Goal: Task Accomplishment & Management: Use online tool/utility

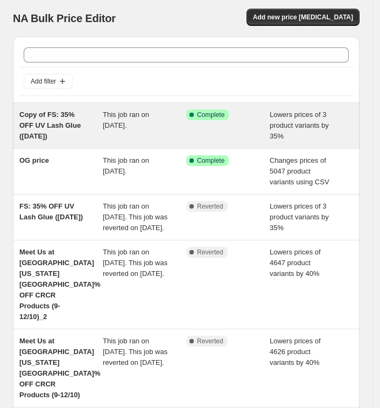
click at [148, 130] on div "This job ran on [DATE]." at bounding box center [144, 125] width 83 height 32
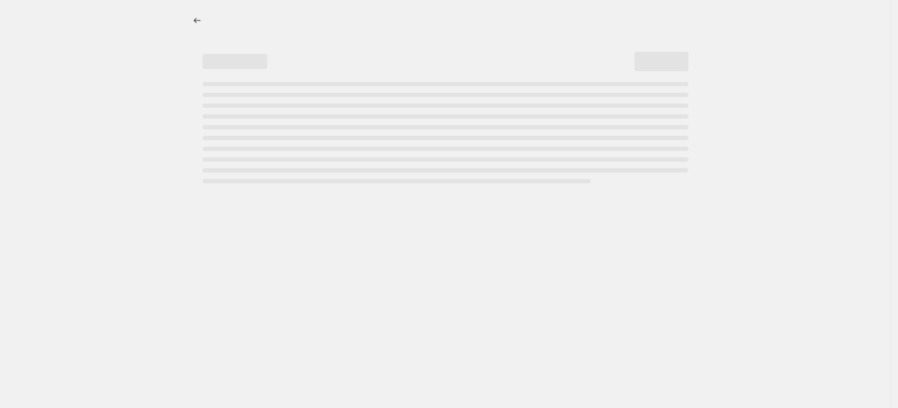
select select "percentage"
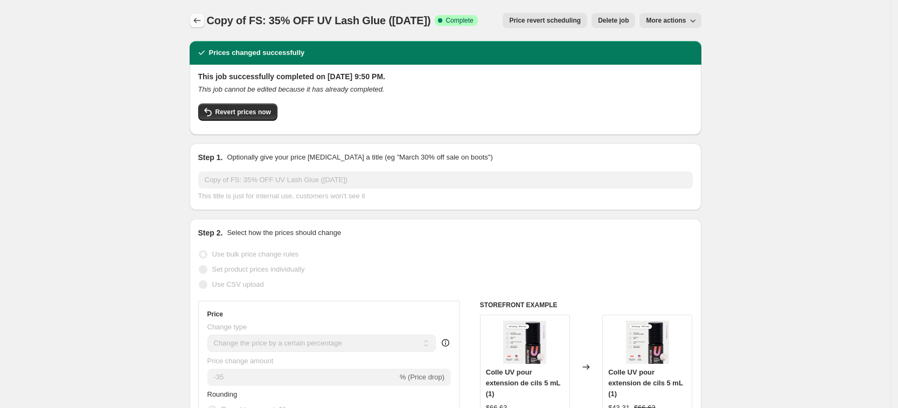
click at [201, 17] on icon "Price change jobs" at bounding box center [197, 20] width 11 height 11
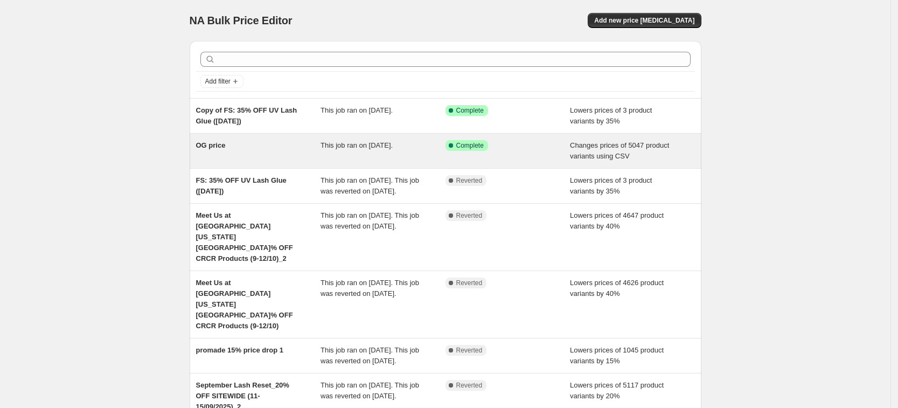
click at [289, 158] on div "OG price" at bounding box center [258, 151] width 125 height 22
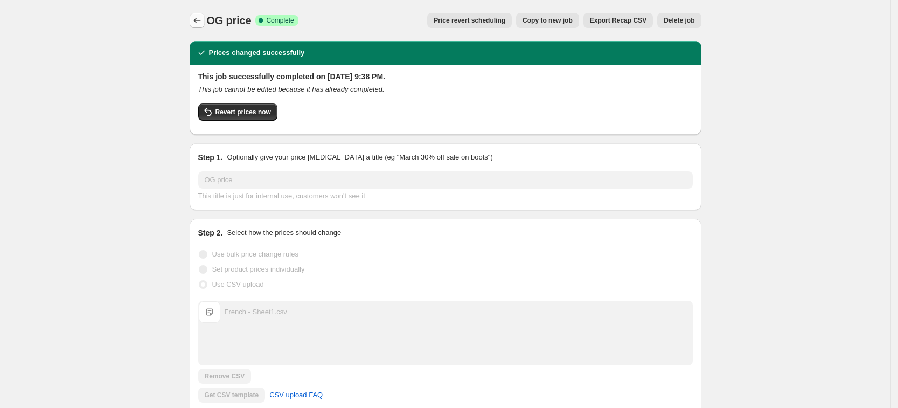
click at [205, 24] on button "Price change jobs" at bounding box center [197, 20] width 15 height 15
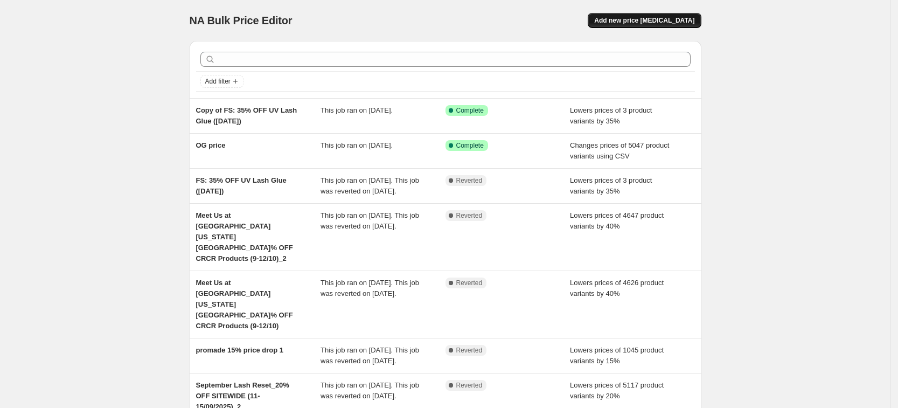
click at [387, 20] on span "Add new price [MEDICAL_DATA]" at bounding box center [644, 20] width 100 height 9
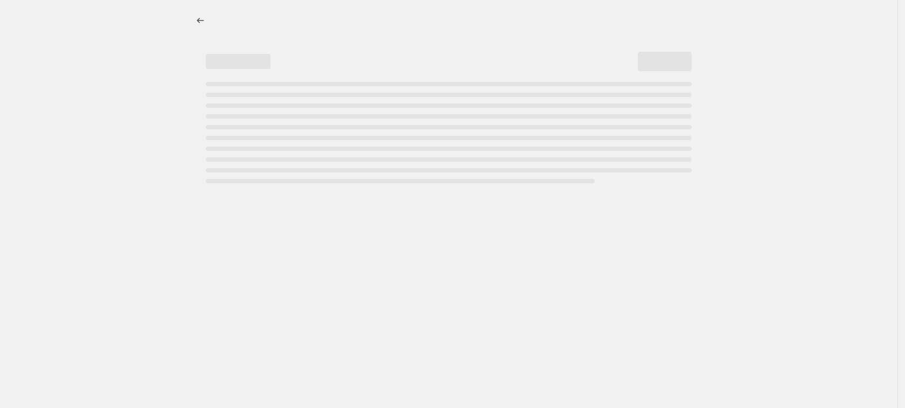
select select "percentage"
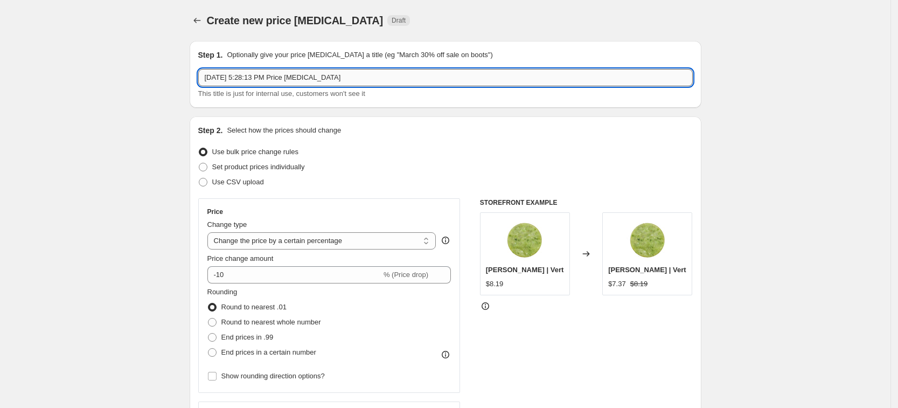
click at [382, 75] on input "[DATE] 5:28:13 PM Price [MEDICAL_DATA]" at bounding box center [445, 77] width 494 height 17
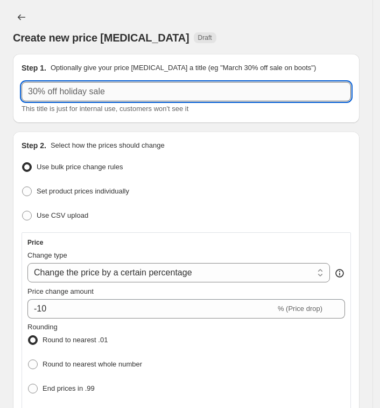
click at [114, 93] on input "text" at bounding box center [187, 91] width 330 height 19
type input "F"
type input "Ư"
type input "W"
type input "B"
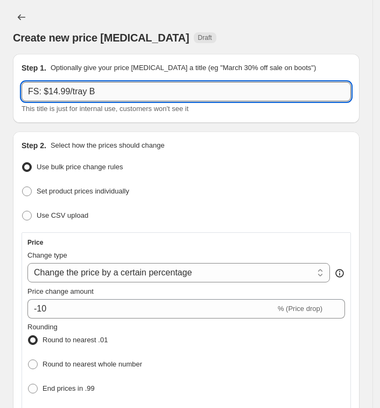
drag, startPoint x: 111, startPoint y: 94, endPoint x: 40, endPoint y: 92, distance: 71.1
click at [40, 92] on input "FS: $14.99/tray B" at bounding box center [187, 91] width 330 height 19
paste input "Brown lashes are at $14.99 / tray"
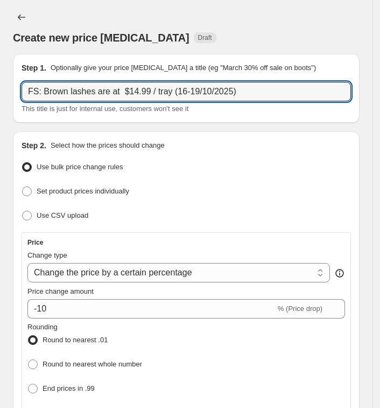
type input "FS: Brown lashes are at $14.99 / tray (16-19/10/2025)"
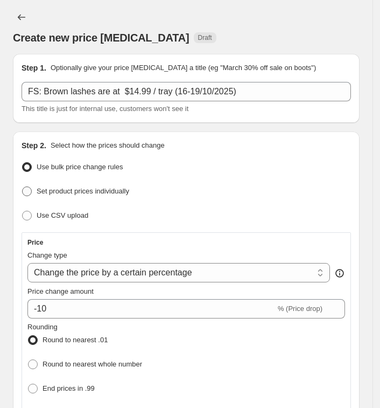
click at [72, 194] on span "Set product prices individually" at bounding box center [83, 191] width 93 height 8
click at [23, 187] on input "Set product prices individually" at bounding box center [22, 186] width 1 height 1
radio input "true"
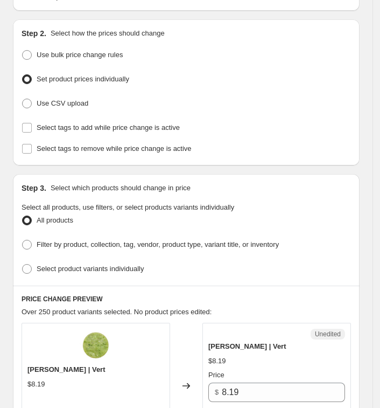
scroll to position [135, 0]
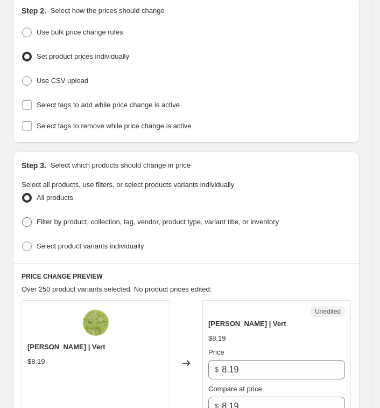
click at [138, 221] on span "Filter by product, collection, tag, vendor, product type, variant title, or inv…" at bounding box center [158, 222] width 242 height 8
click at [23, 218] on input "Filter by product, collection, tag, vendor, product type, variant title, or inv…" at bounding box center [22, 217] width 1 height 1
radio input "true"
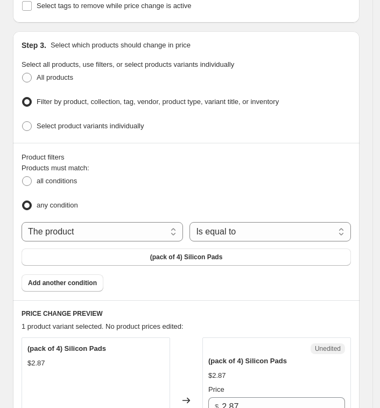
scroll to position [269, 0]
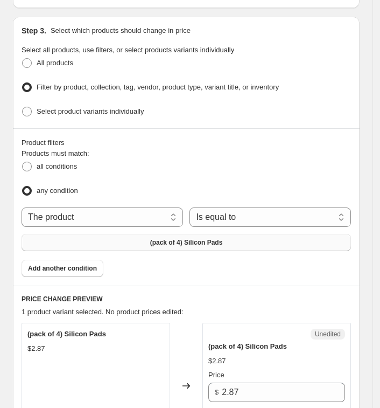
click at [230, 234] on button "(pack of 4) Silicon Pads" at bounding box center [187, 242] width 330 height 17
click at [151, 211] on select "The product The product's collection The product's tag The product's vendor The…" at bounding box center [103, 216] width 162 height 19
select select "collection"
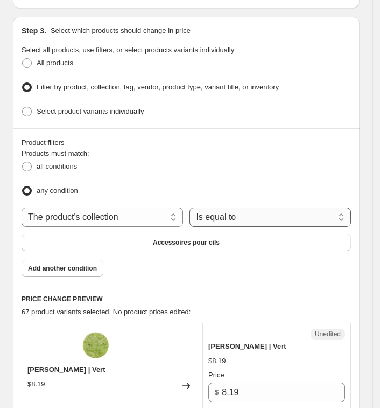
click at [226, 213] on select "Is equal to Is not equal to" at bounding box center [271, 216] width 162 height 19
click at [193, 207] on select "Is equal to Is not equal to" at bounding box center [271, 216] width 162 height 19
click at [178, 239] on span "Accessoires pour cils" at bounding box center [186, 242] width 67 height 9
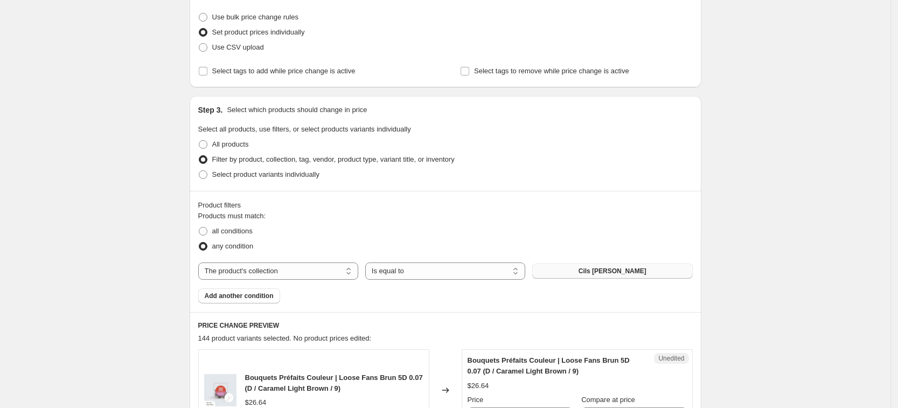
scroll to position [67, 0]
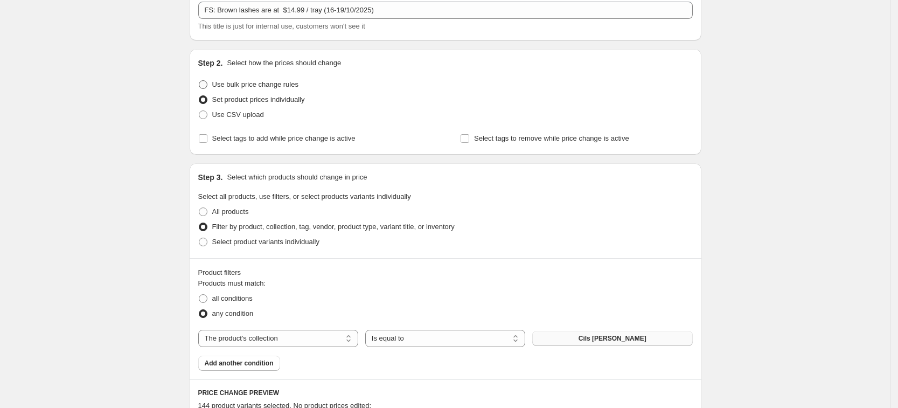
click at [289, 85] on span "Use bulk price change rules" at bounding box center [255, 84] width 86 height 8
click at [199, 81] on input "Use bulk price change rules" at bounding box center [199, 80] width 1 height 1
radio input "true"
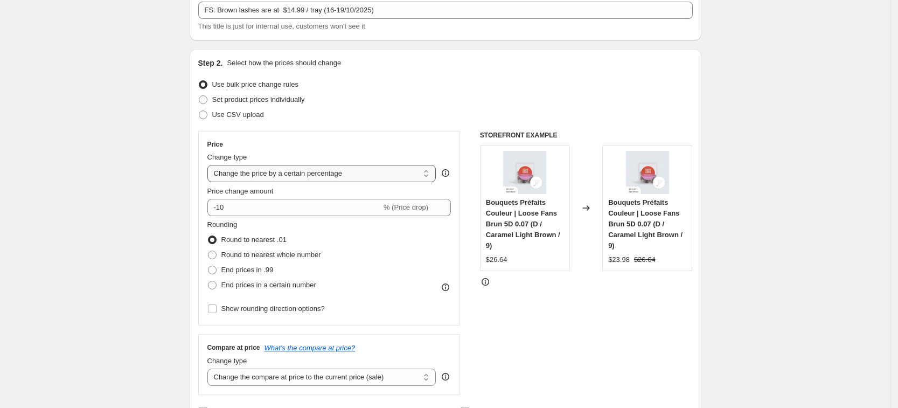
click at [296, 174] on select "Change the price to a certain amount Change the price by a certain amount Chang…" at bounding box center [321, 173] width 229 height 17
select select "bcap"
click at [211, 165] on select "Change the price to a certain amount Change the price by a certain amount Chang…" at bounding box center [321, 173] width 229 height 17
type input "-12.00"
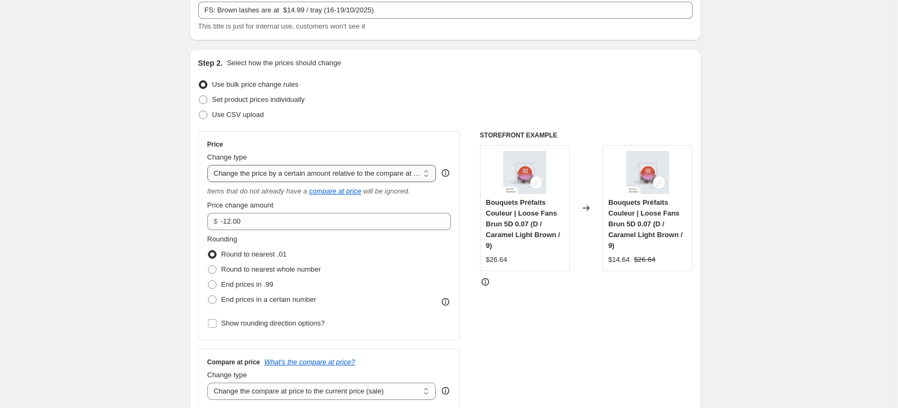
click at [316, 172] on select "Change the price to a certain amount Change the price by a certain amount Chang…" at bounding box center [321, 173] width 229 height 17
select select "to"
click at [211, 165] on select "Change the price to a certain amount Change the price by a certain amount Chang…" at bounding box center [321, 173] width 229 height 17
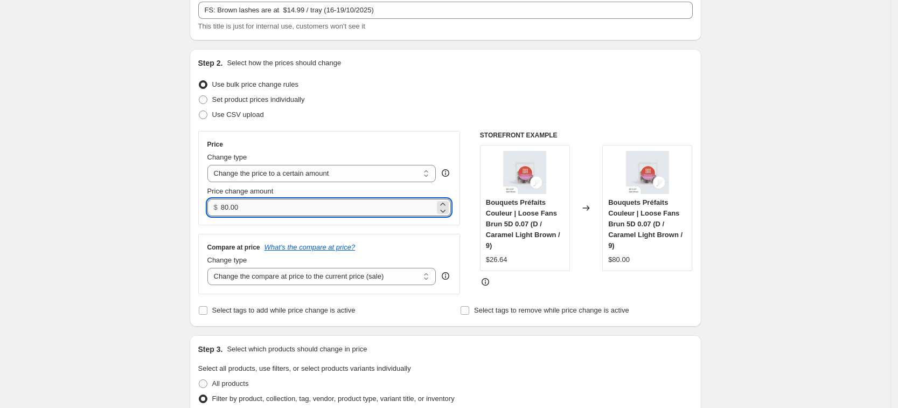
click at [300, 208] on input "80.00" at bounding box center [328, 207] width 214 height 17
type input "14.99"
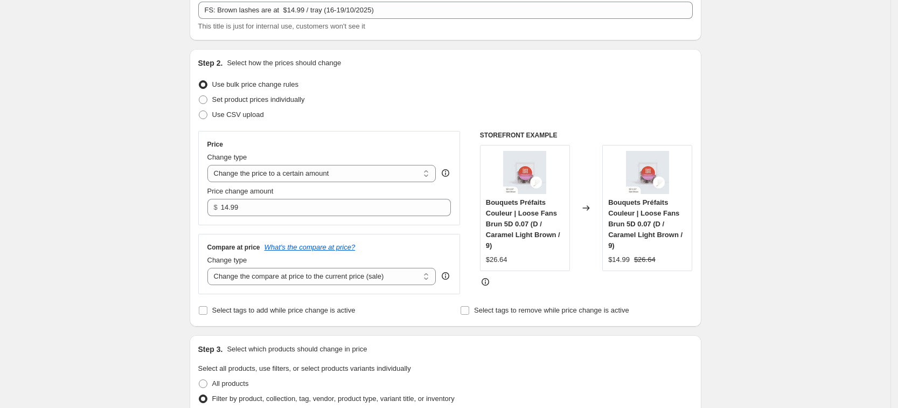
click at [387, 281] on select "Change the compare at price to the current price (sale) Change the compare at p…" at bounding box center [321, 276] width 229 height 17
click at [387, 308] on div "Select tags to add while price change is active" at bounding box center [314, 310] width 232 height 15
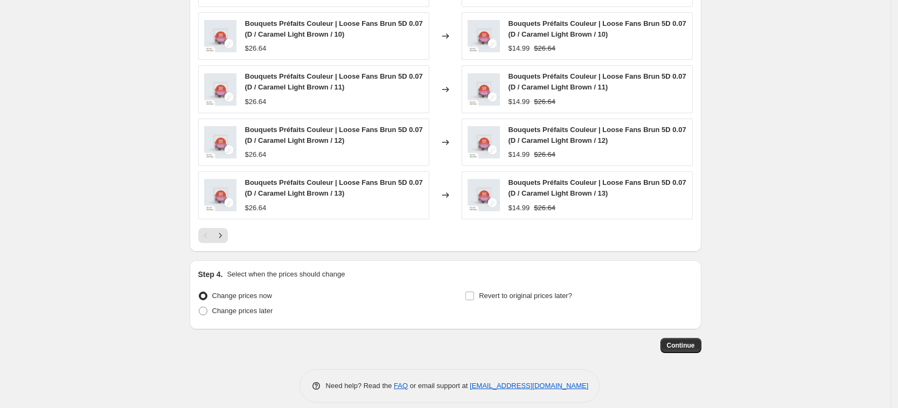
scroll to position [708, 0]
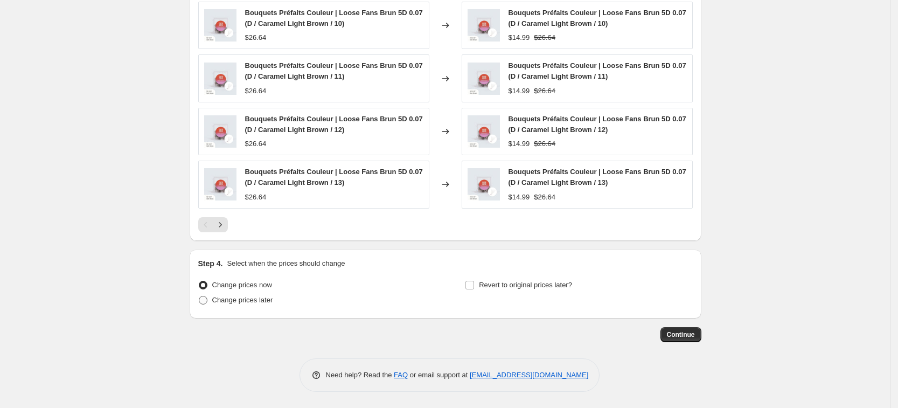
click at [255, 301] on span "Change prices later" at bounding box center [242, 300] width 61 height 8
click at [199, 296] on input "Change prices later" at bounding box center [199, 296] width 1 height 1
radio input "true"
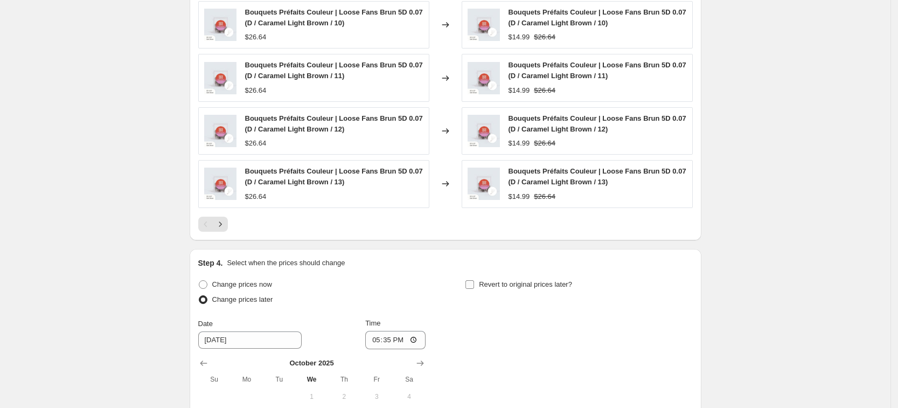
click at [387, 289] on span at bounding box center [470, 285] width 10 height 10
click at [387, 289] on input "Revert to original prices later?" at bounding box center [469, 284] width 9 height 9
checkbox input "true"
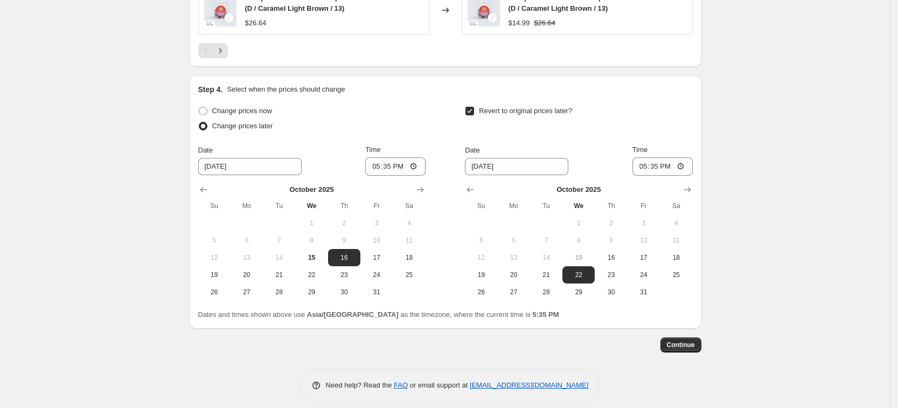
scroll to position [892, 0]
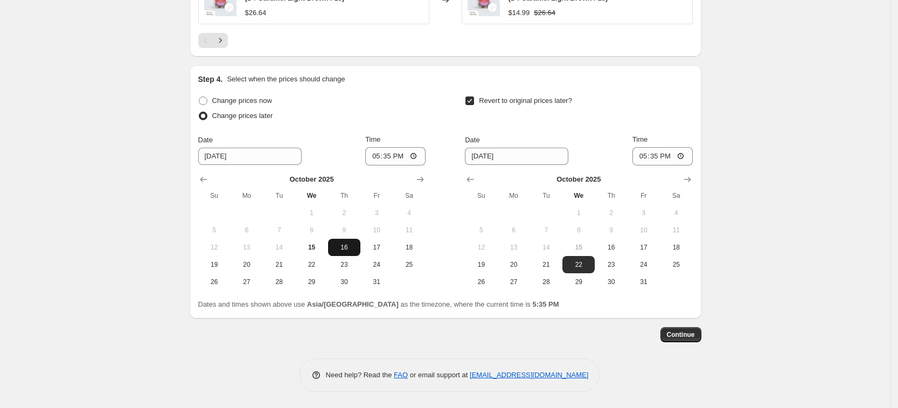
click at [356, 246] on span "16" at bounding box center [344, 247] width 24 height 9
click at [380, 159] on input "17:35" at bounding box center [395, 156] width 60 height 18
type input "22:55"
click at [387, 159] on input "[DATE]" at bounding box center [516, 156] width 103 height 17
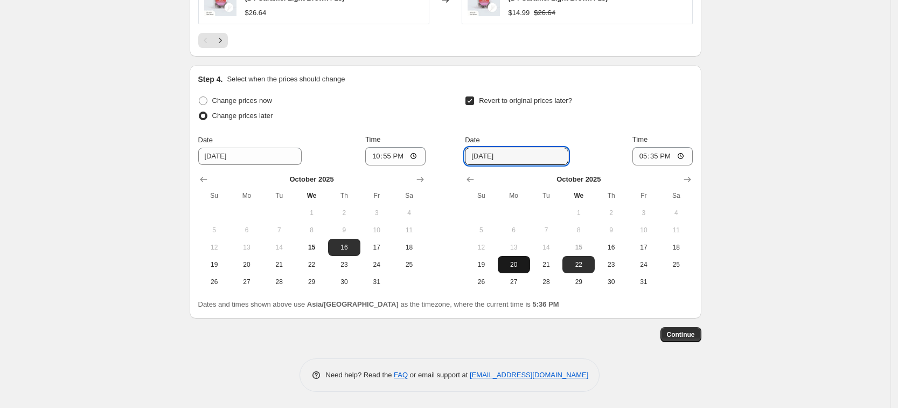
click at [387, 261] on span "20" at bounding box center [514, 264] width 24 height 9
type input "[DATE]"
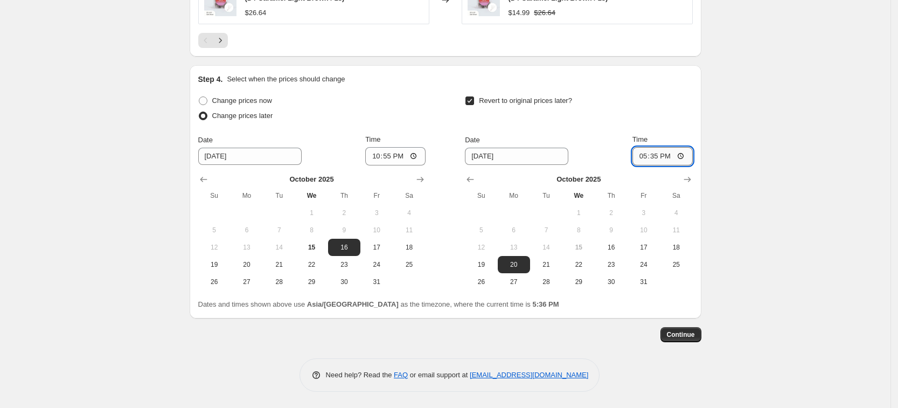
click at [387, 156] on input "17:35" at bounding box center [662, 156] width 60 height 18
type input "23:00"
click at [387, 335] on span "Continue" at bounding box center [681, 334] width 28 height 9
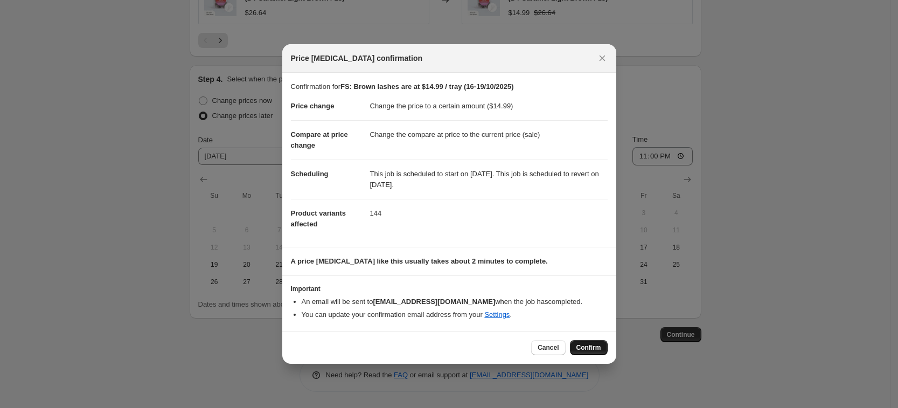
click at [387, 343] on button "Confirm" at bounding box center [589, 347] width 38 height 15
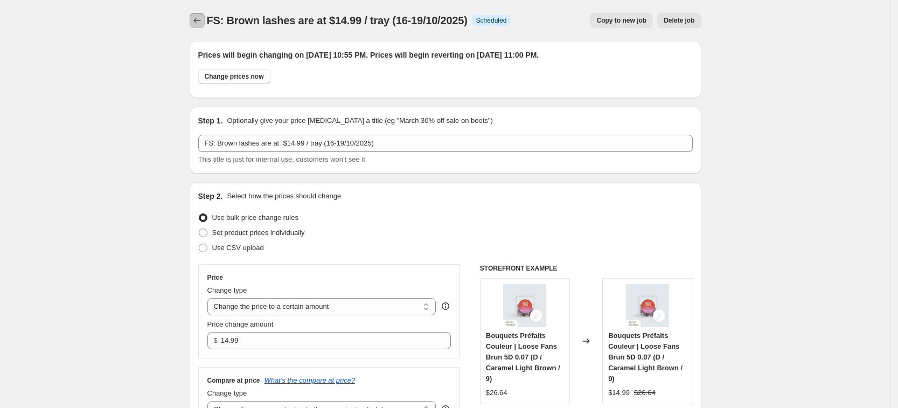
click at [199, 21] on icon "Price change jobs" at bounding box center [197, 20] width 11 height 11
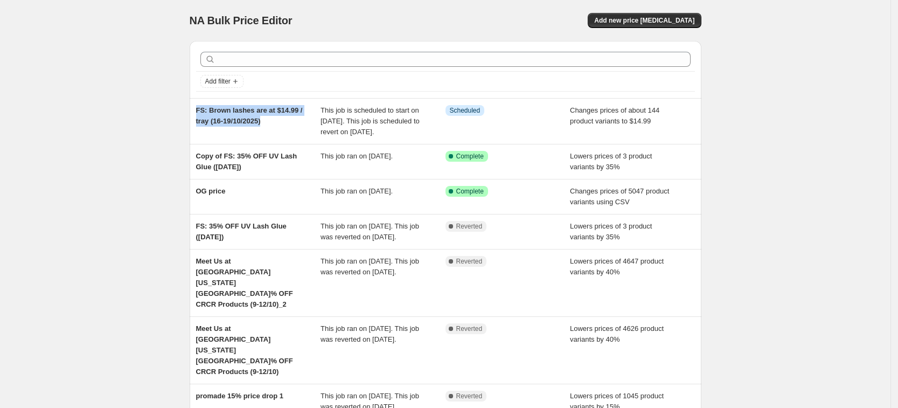
drag, startPoint x: 273, startPoint y: 118, endPoint x: 190, endPoint y: 115, distance: 83.0
click at [190, 115] on div "Add filter FS: Brown lashes are at $14.99 / tray (16-19/10/2025) This job is sc…" at bounding box center [441, 303] width 520 height 543
copy span "FS: Brown lashes are at $14.99 / tray (16-19/10/2025)"
